Goal: Task Accomplishment & Management: Manage account settings

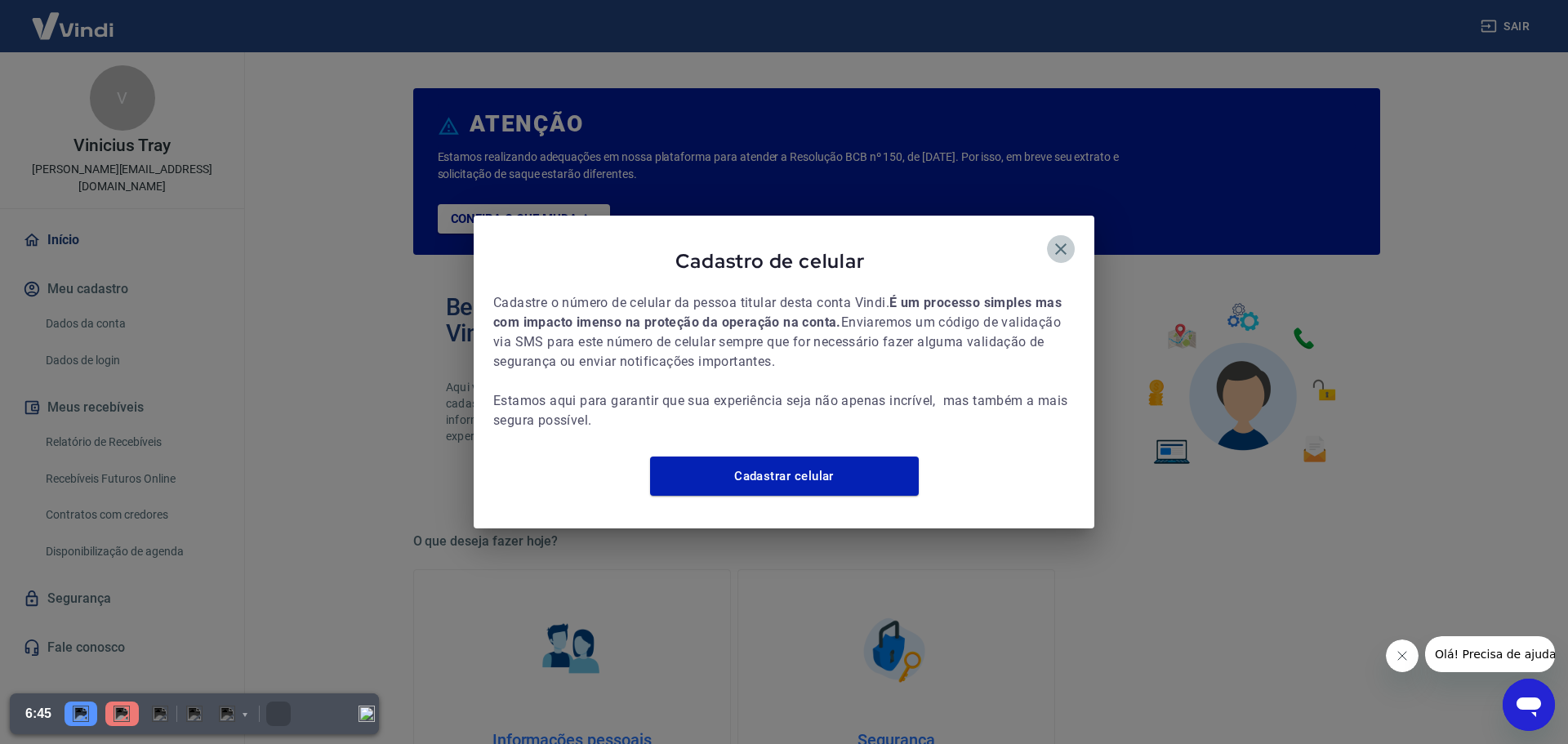
click at [1059, 242] on icon "button" at bounding box center [1061, 250] width 20 height 20
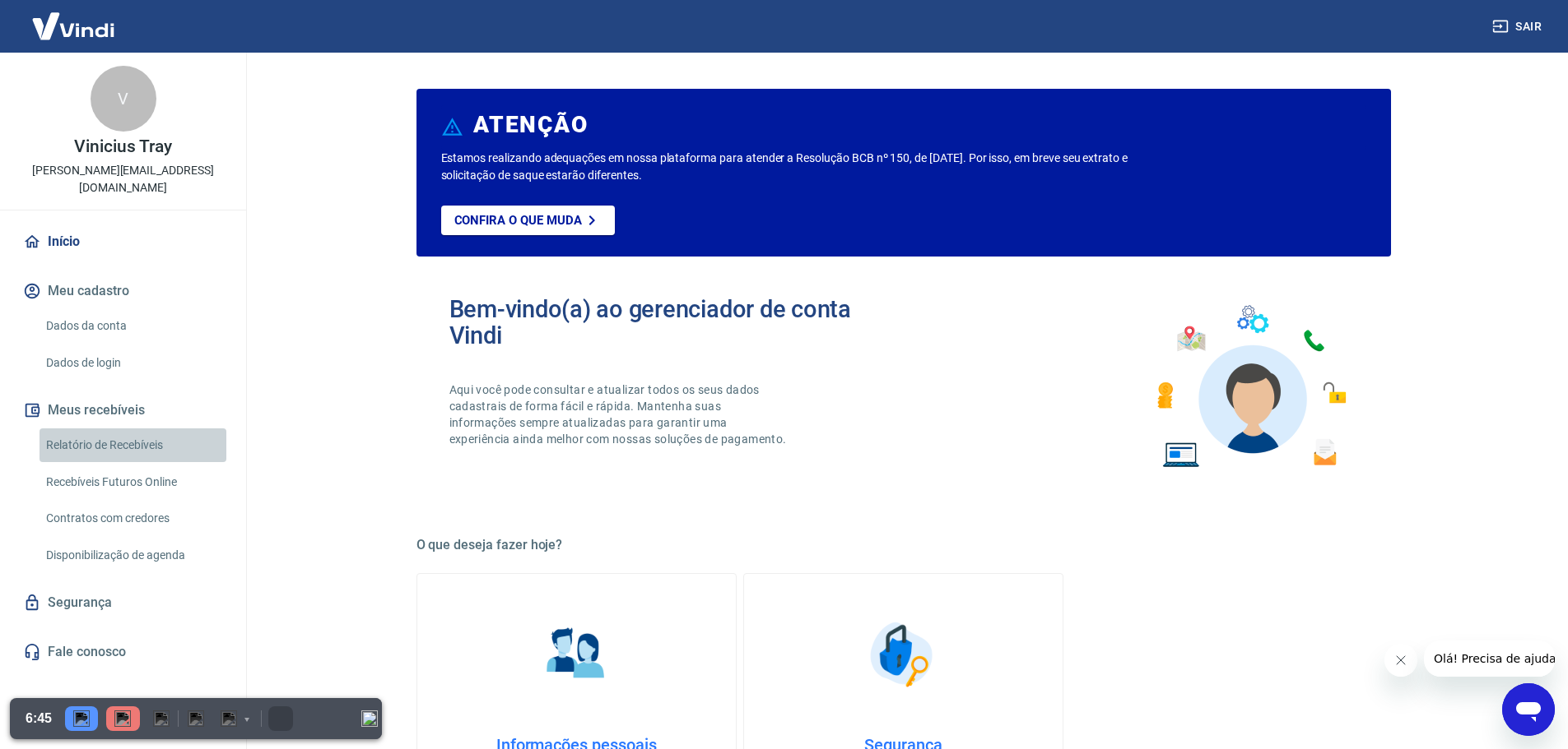
click at [126, 429] on link "Relatório de Recebíveis" at bounding box center [132, 445] width 187 height 34
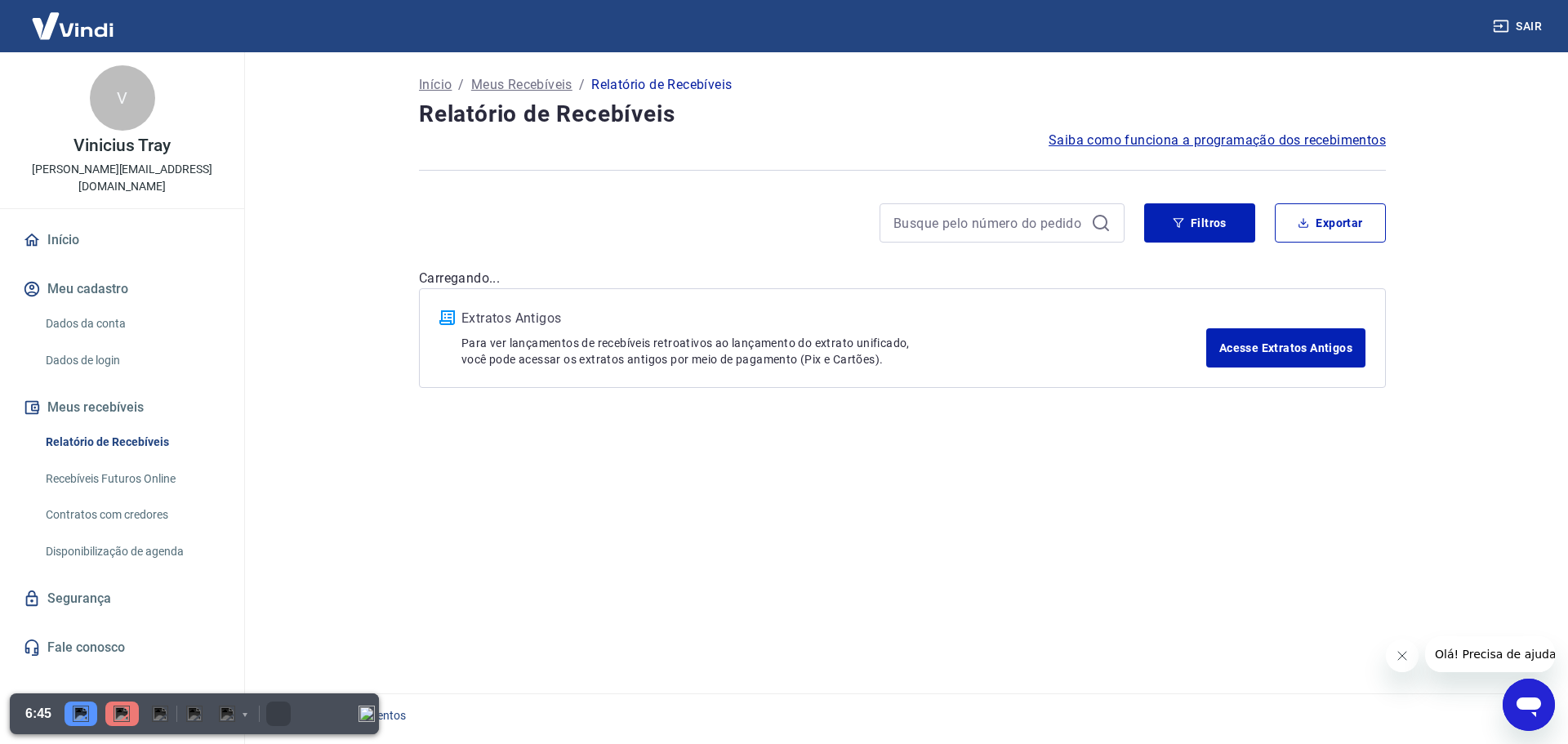
click at [984, 488] on div "Início / Meus Recebíveis / Relatório de Recebíveis Relatório de Recebíveis Saib…" at bounding box center [902, 363] width 1006 height 622
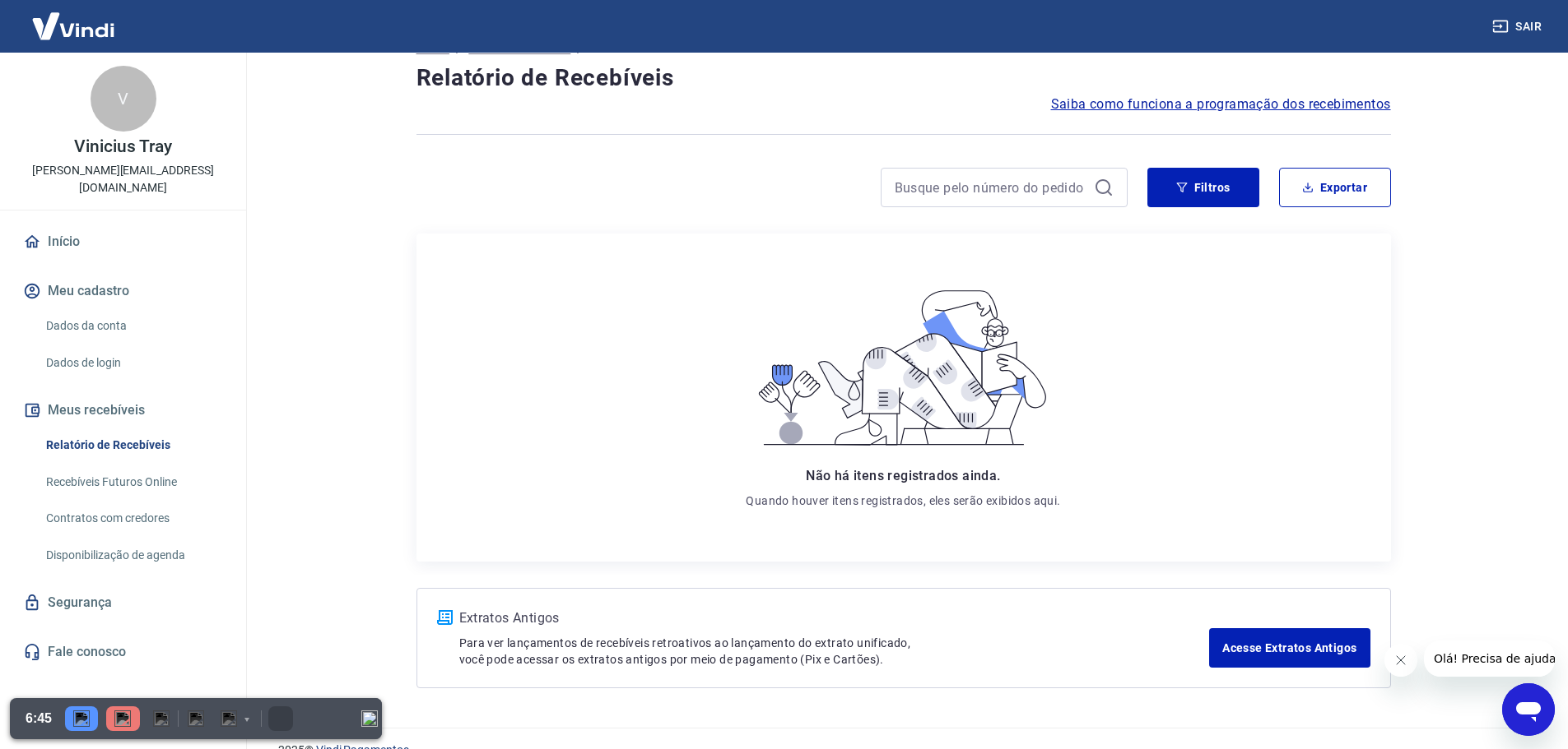
scroll to position [67, 0]
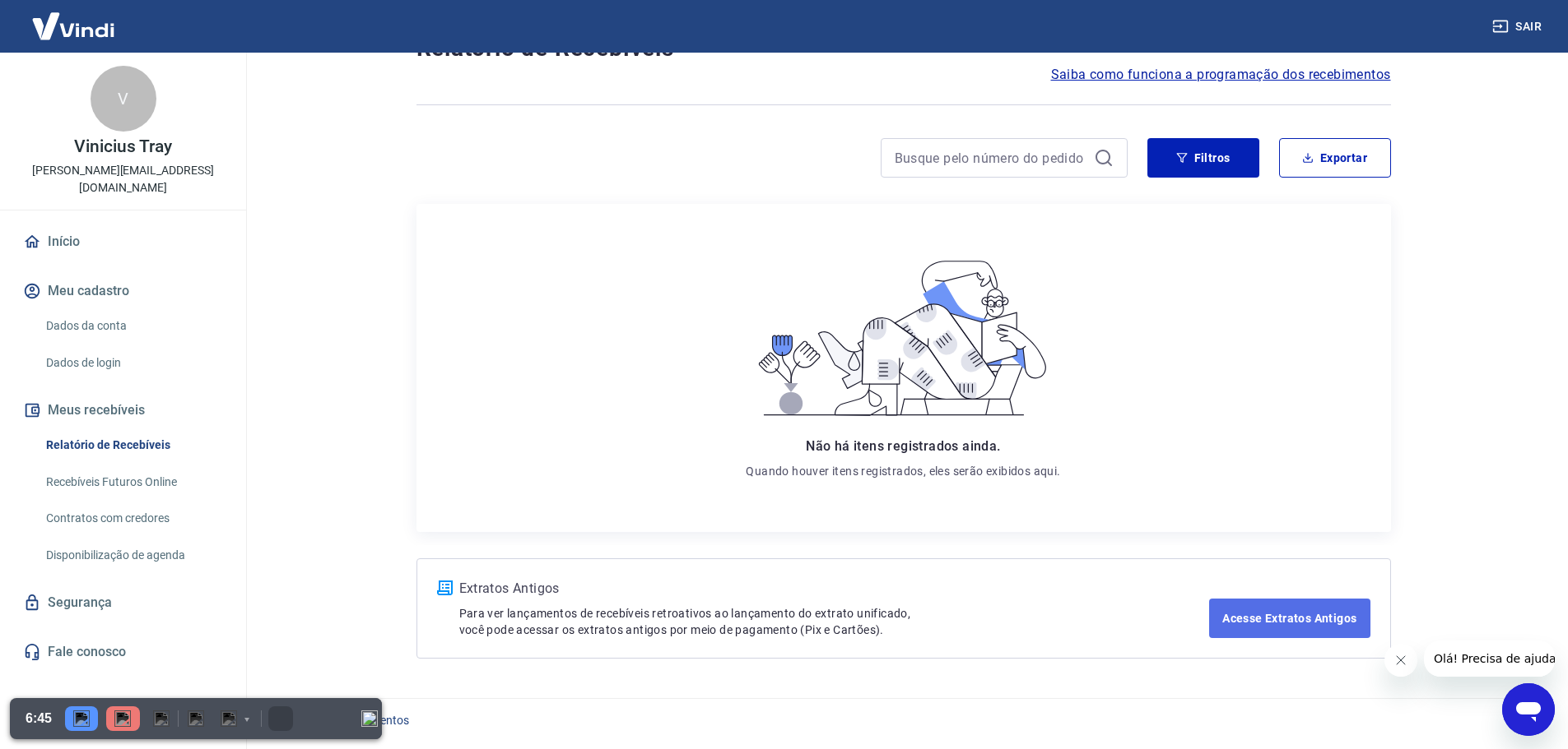
click at [1233, 621] on link "Acesse Extratos Antigos" at bounding box center [1289, 618] width 160 height 39
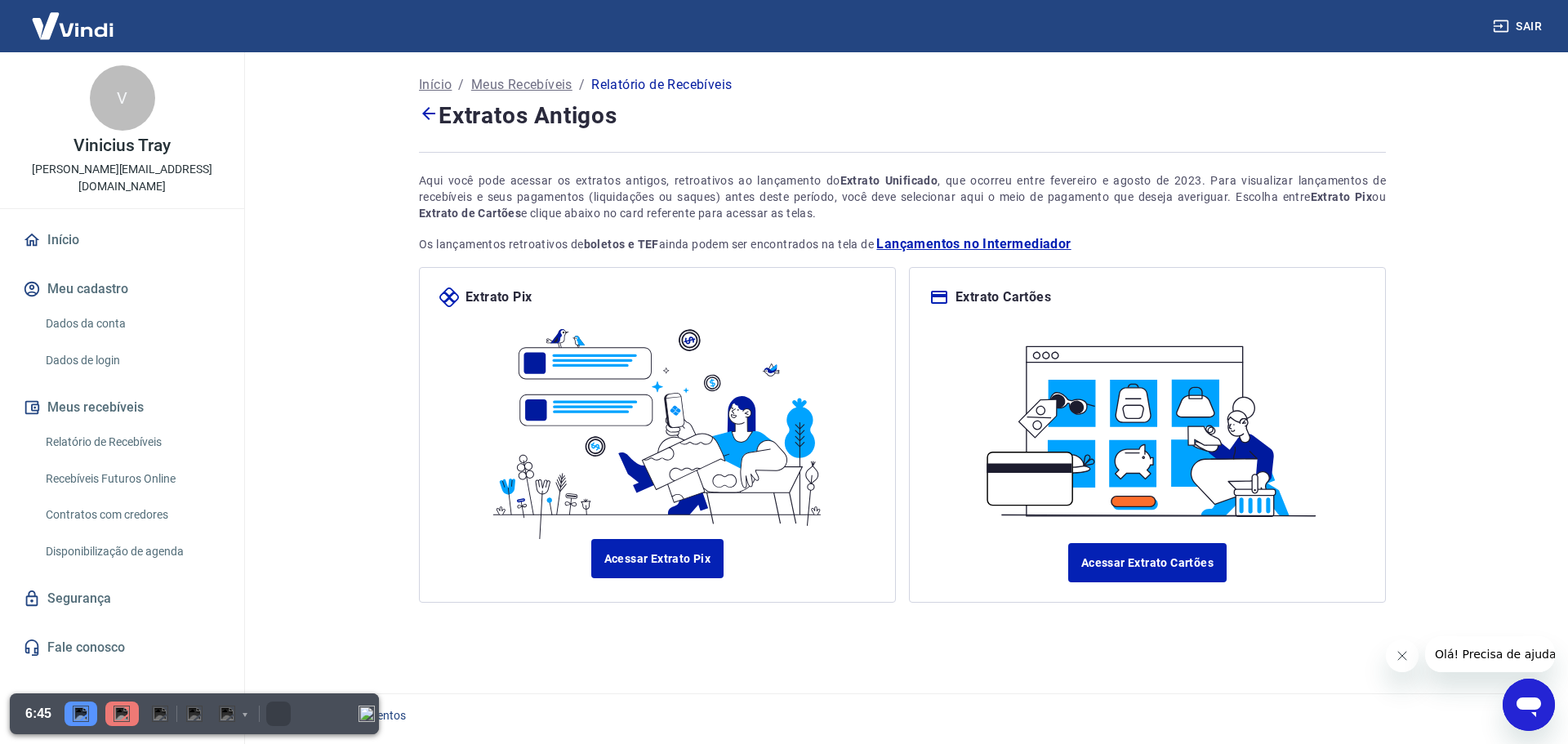
click at [442, 117] on h4 "Extratos Antigos" at bounding box center [903, 115] width 967 height 34
click at [428, 116] on icon at bounding box center [429, 114] width 20 height 20
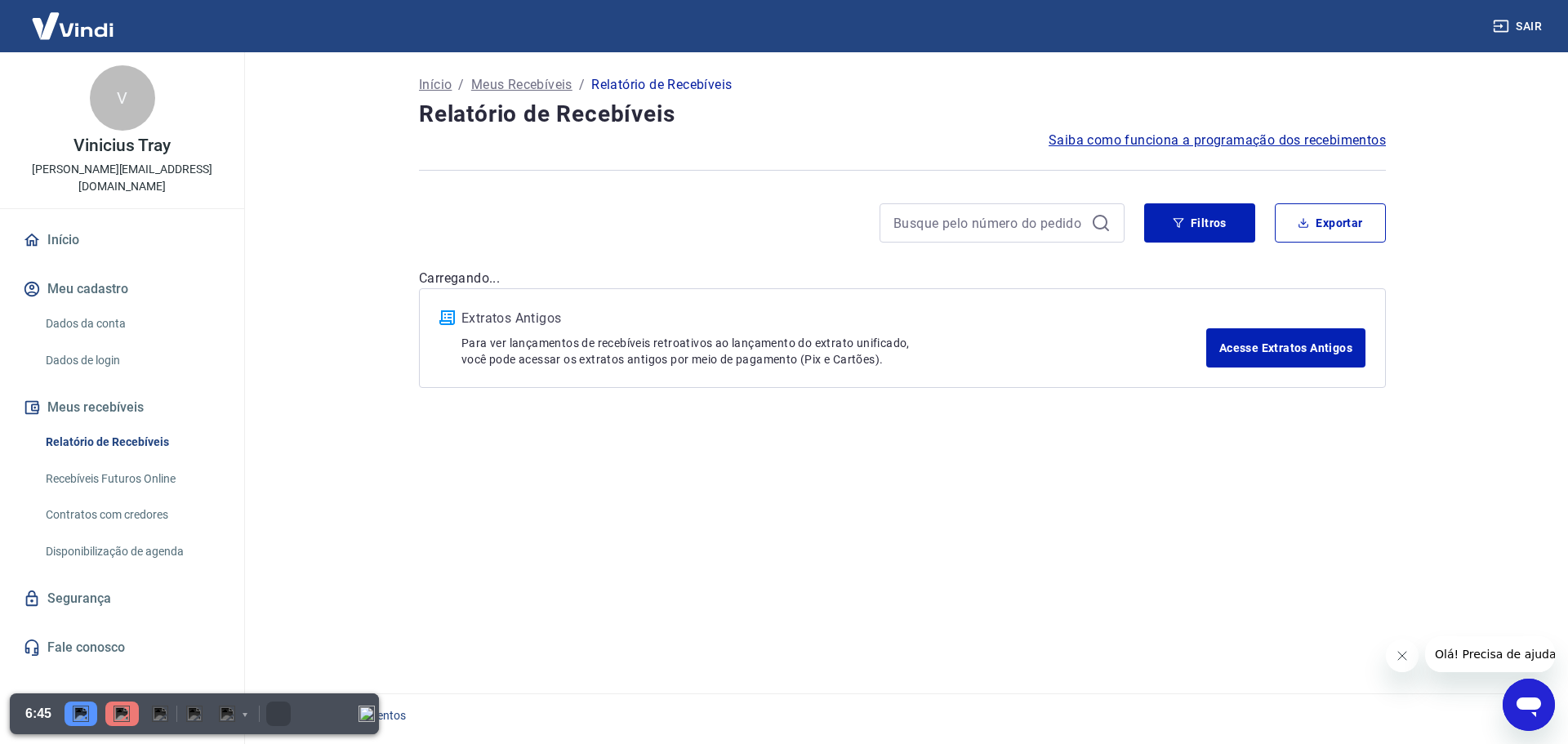
click at [753, 263] on div "Início / Meus Recebíveis / Relatório de Recebíveis Relatório de Recebíveis Saib…" at bounding box center [902, 363] width 1006 height 622
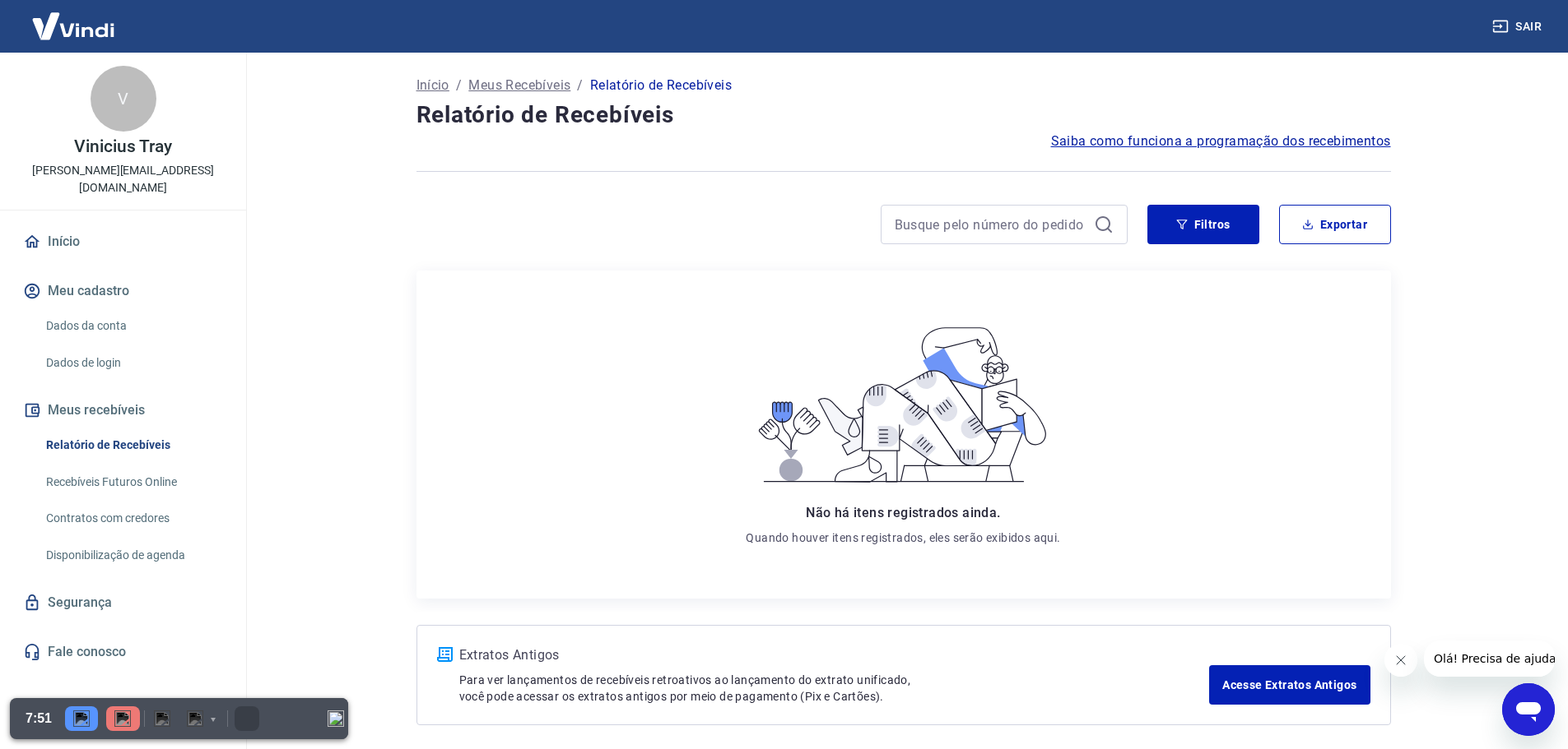
drag, startPoint x: 117, startPoint y: 421, endPoint x: 428, endPoint y: 377, distance: 314.1
click at [117, 429] on link "Relatório de Recebíveis" at bounding box center [132, 445] width 187 height 34
click at [344, 720] on div "Collapse" at bounding box center [335, 718] width 25 height 41
click at [333, 723] on img "Collapse" at bounding box center [336, 719] width 16 height 16
